Goal: Book appointment/travel/reservation

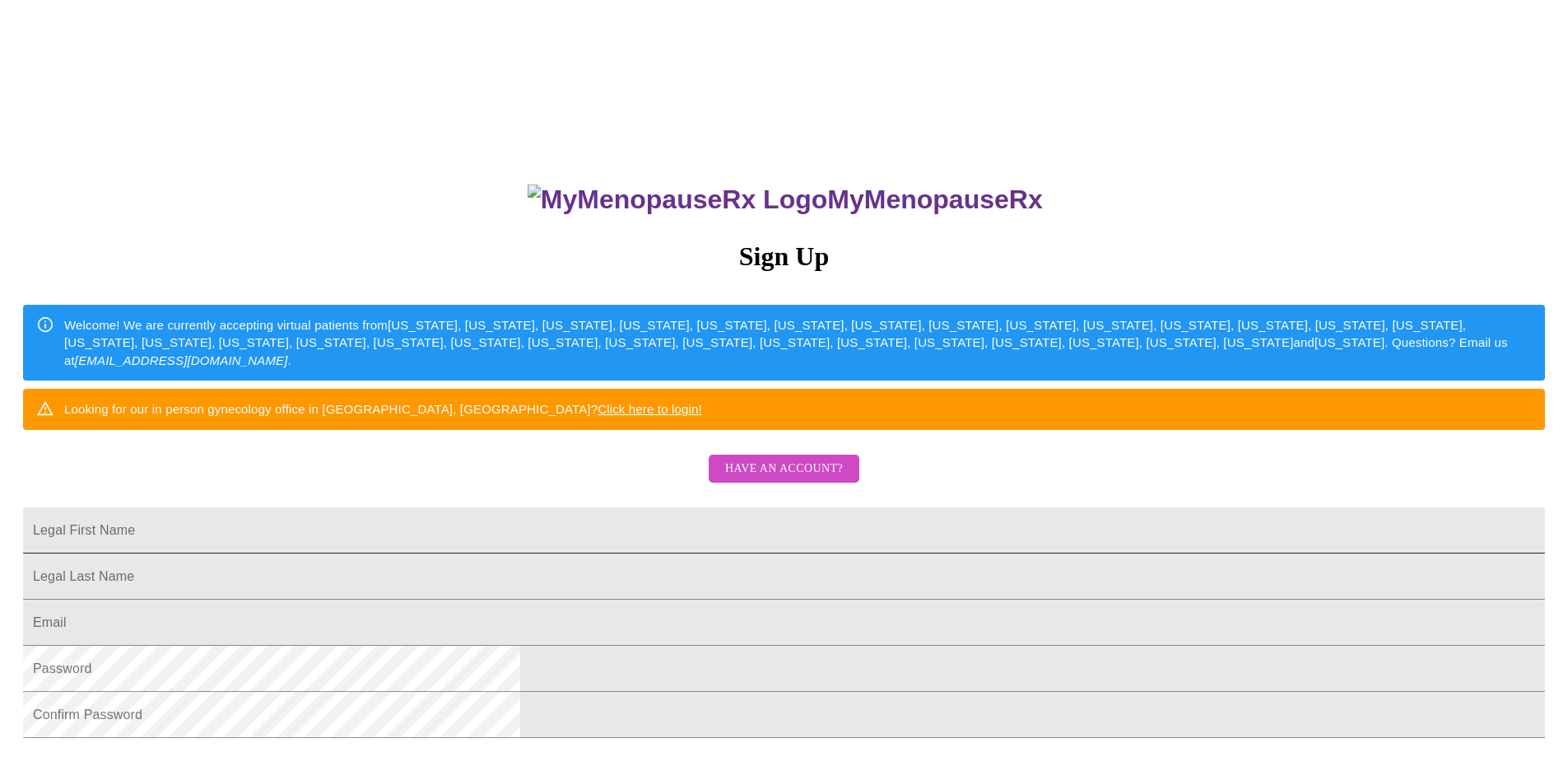
click at [612, 554] on input "Legal First Name" at bounding box center [783, 530] width 1521 height 46
type input "[EMAIL_ADDRESS][DOMAIN_NAME]"
drag, startPoint x: 739, startPoint y: 579, endPoint x: 457, endPoint y: 609, distance: 283.6
click at [457, 609] on div "MyMenopauseRx Sign Up Welcome! We are currently accepting virtual patients from…" at bounding box center [783, 460] width 1555 height 908
click at [787, 496] on div "MyMenopauseRx Sign Up Welcome! We are currently accepting virtual patients from…" at bounding box center [783, 537] width 1555 height 757
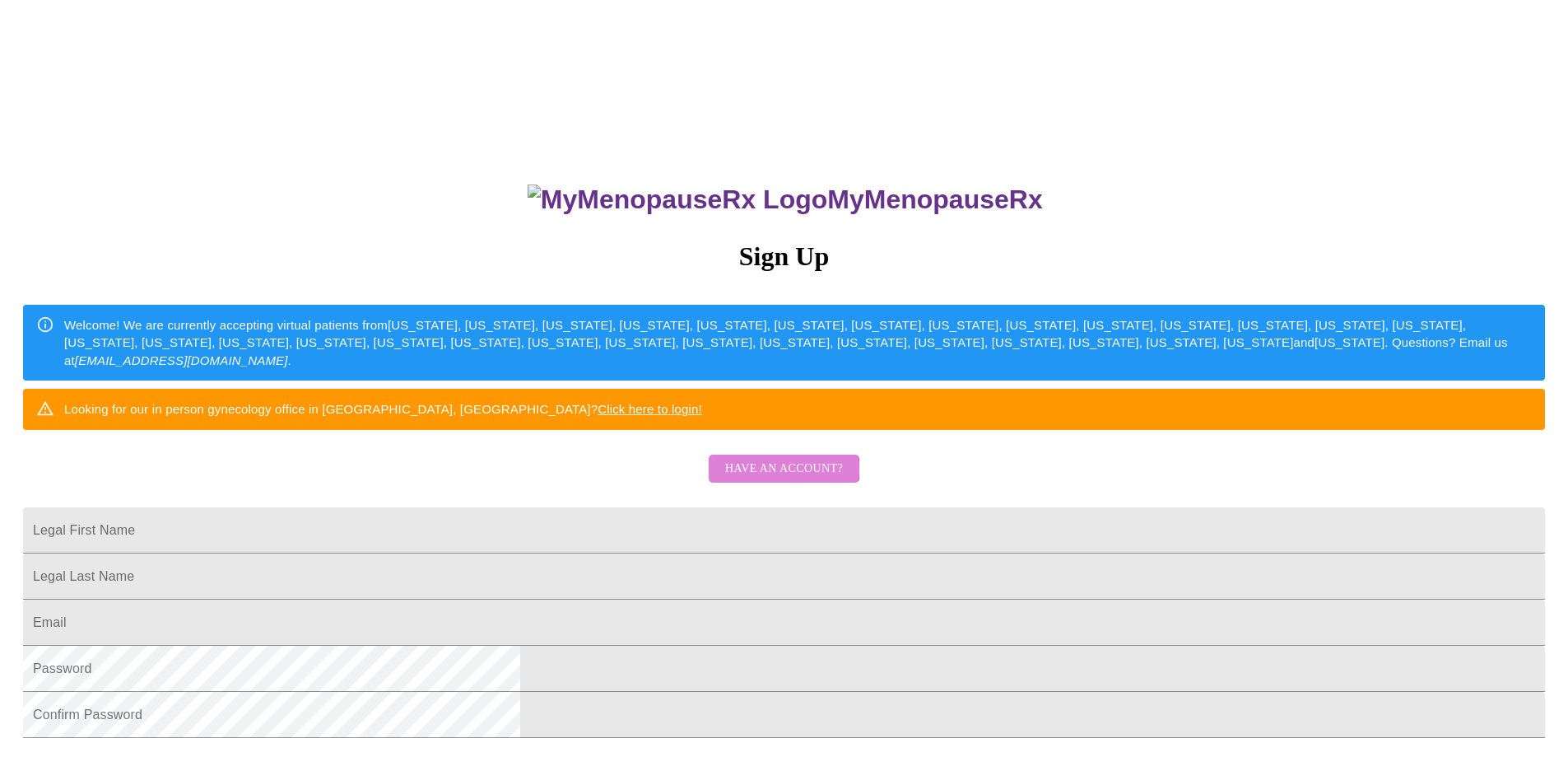
click at [775, 479] on span "Have an account?" at bounding box center [784, 468] width 118 height 20
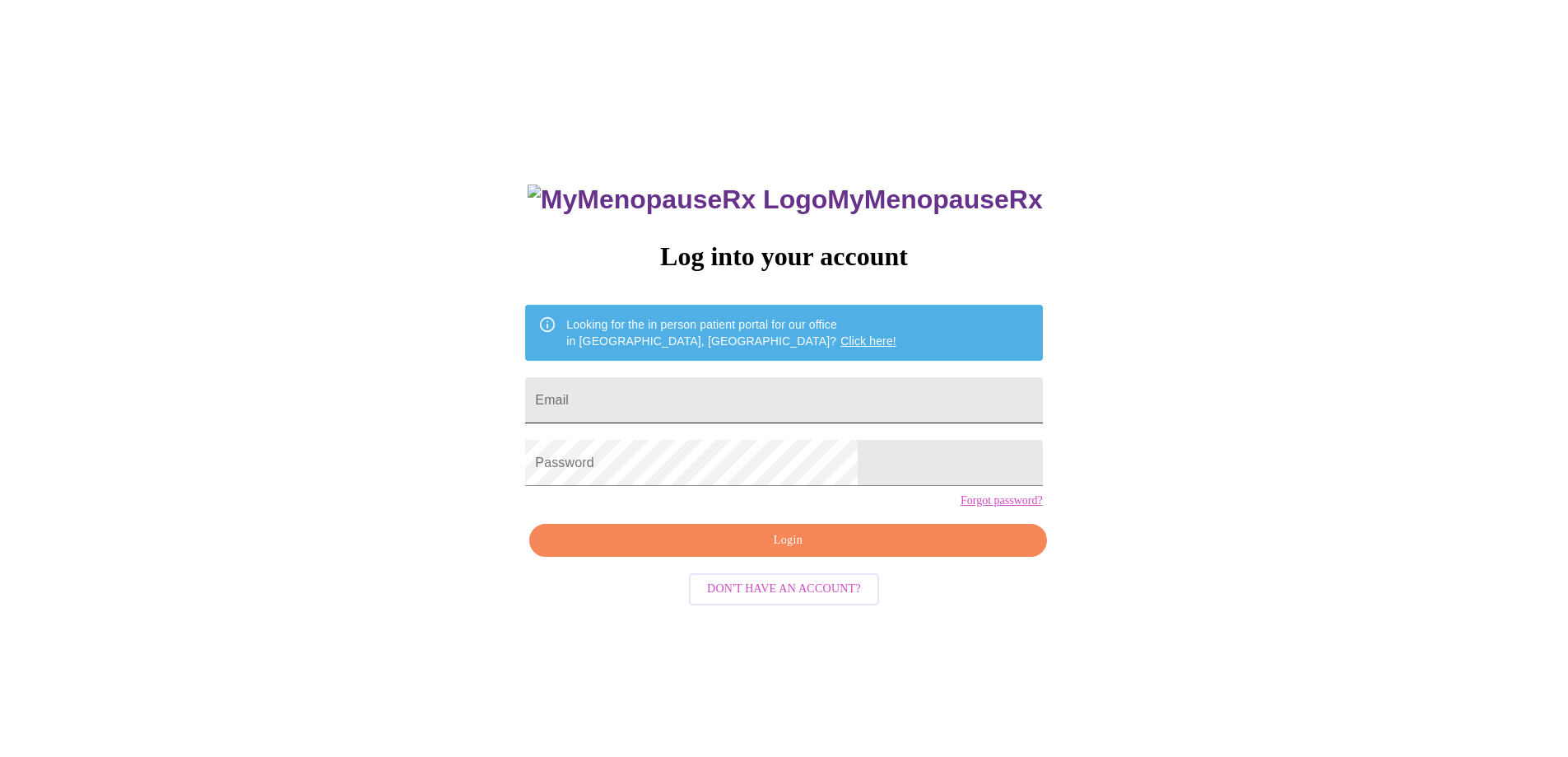
click at [697, 398] on input "Email" at bounding box center [783, 400] width 517 height 46
type input "[EMAIL_ADDRESS][DOMAIN_NAME]"
click at [666, 551] on span "Login" at bounding box center [788, 540] width 479 height 20
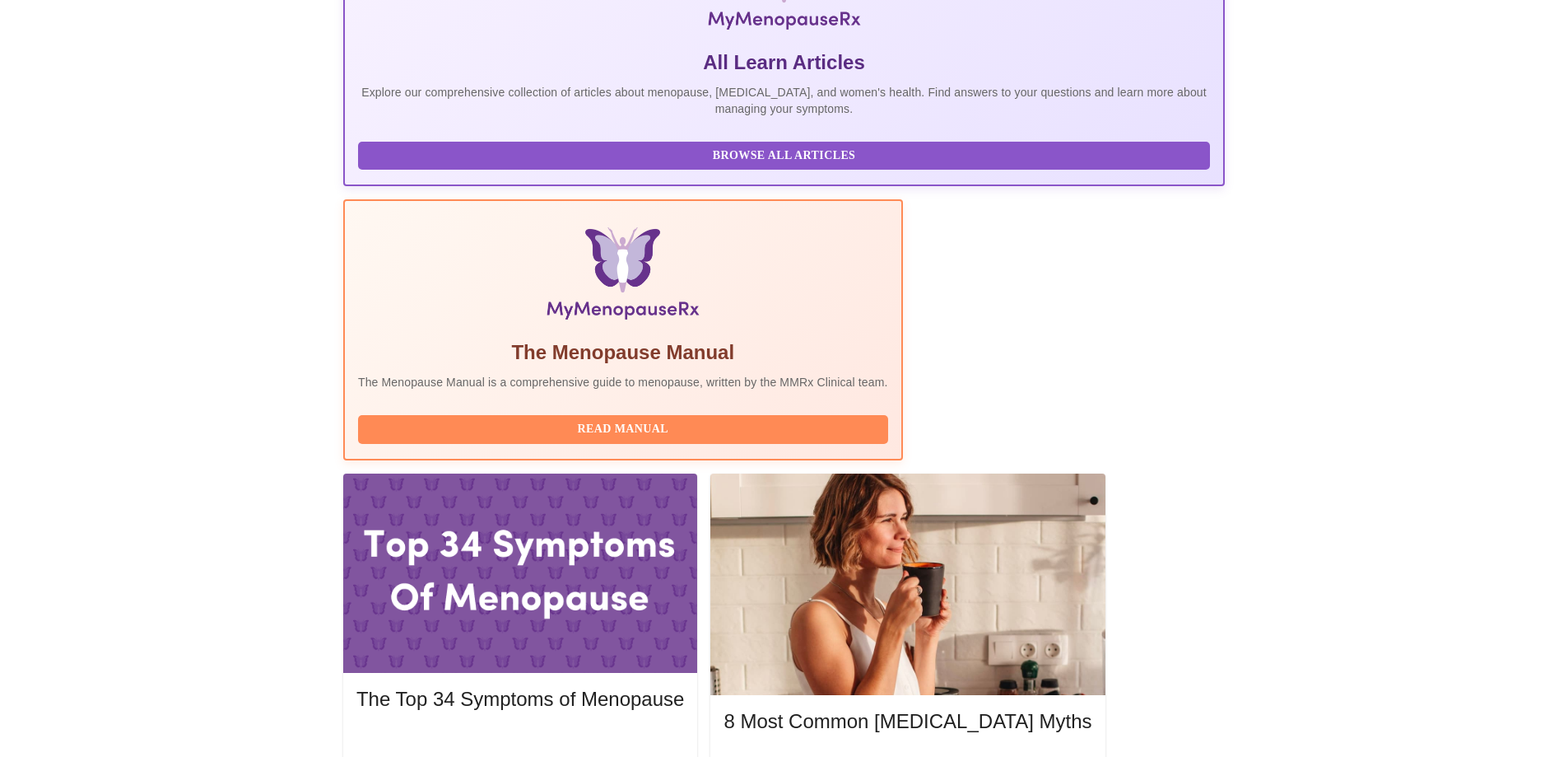
scroll to position [329, 0]
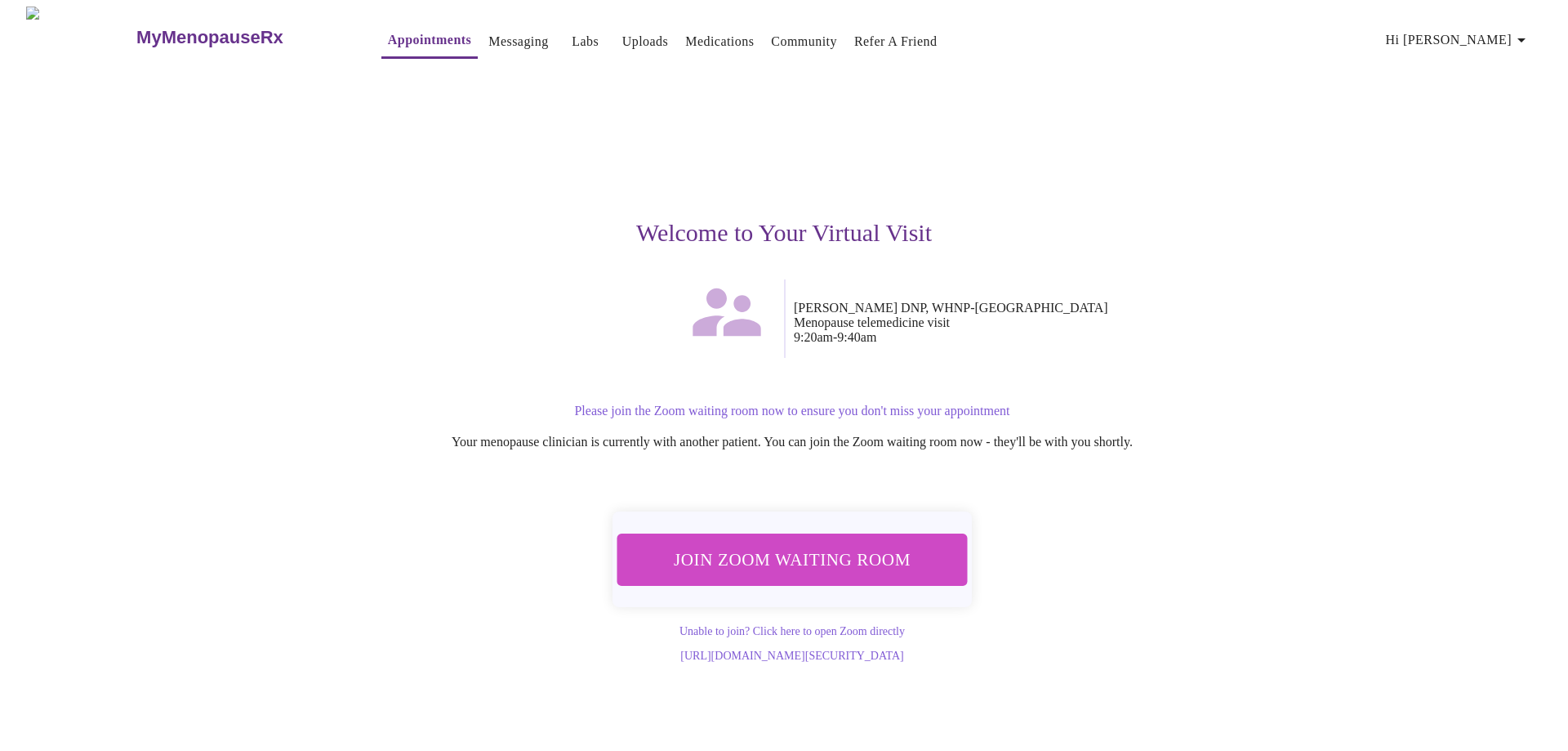
click at [859, 558] on span "Join Zoom Waiting Room" at bounding box center [792, 559] width 308 height 31
